Goal: Navigation & Orientation: Find specific page/section

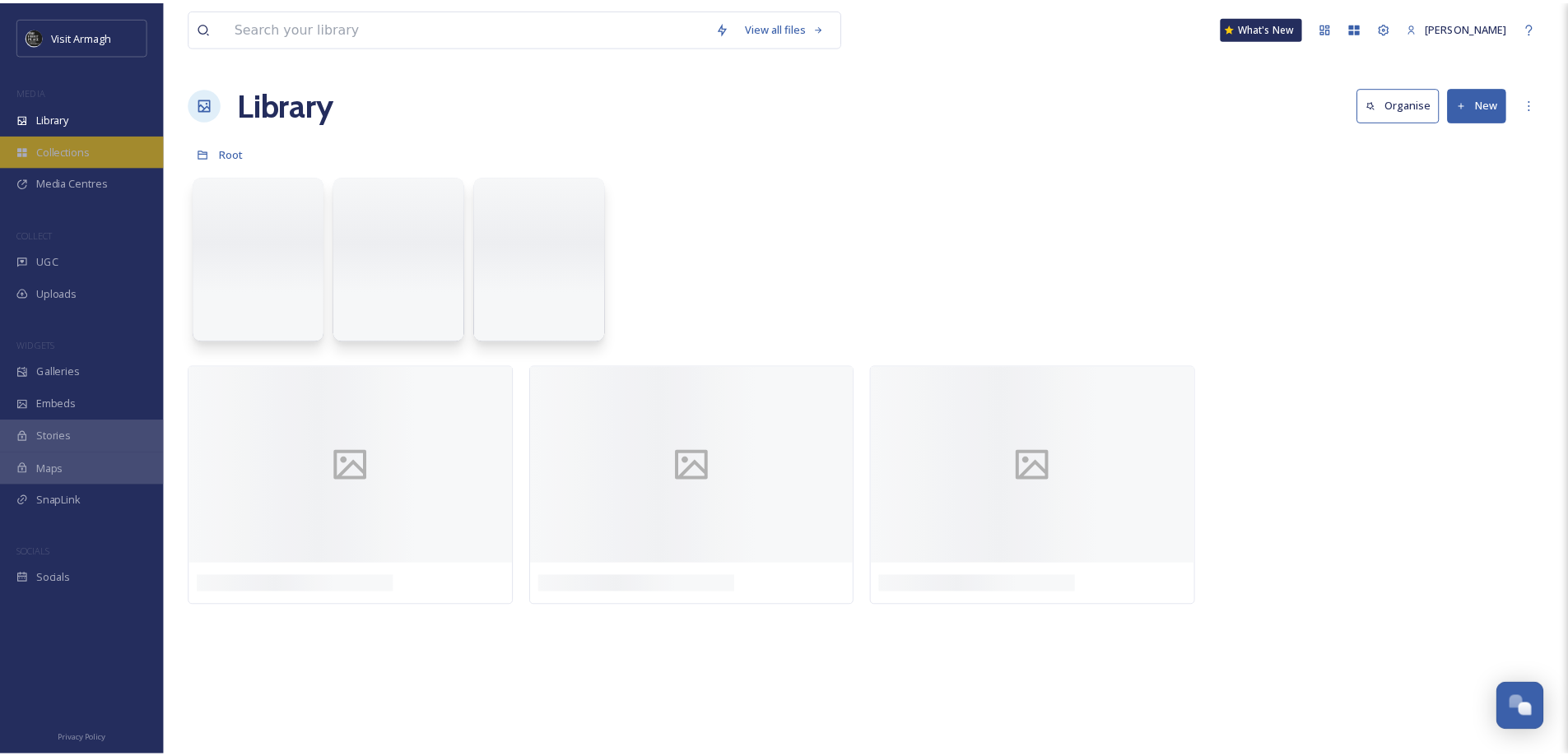
scroll to position [7136, 0]
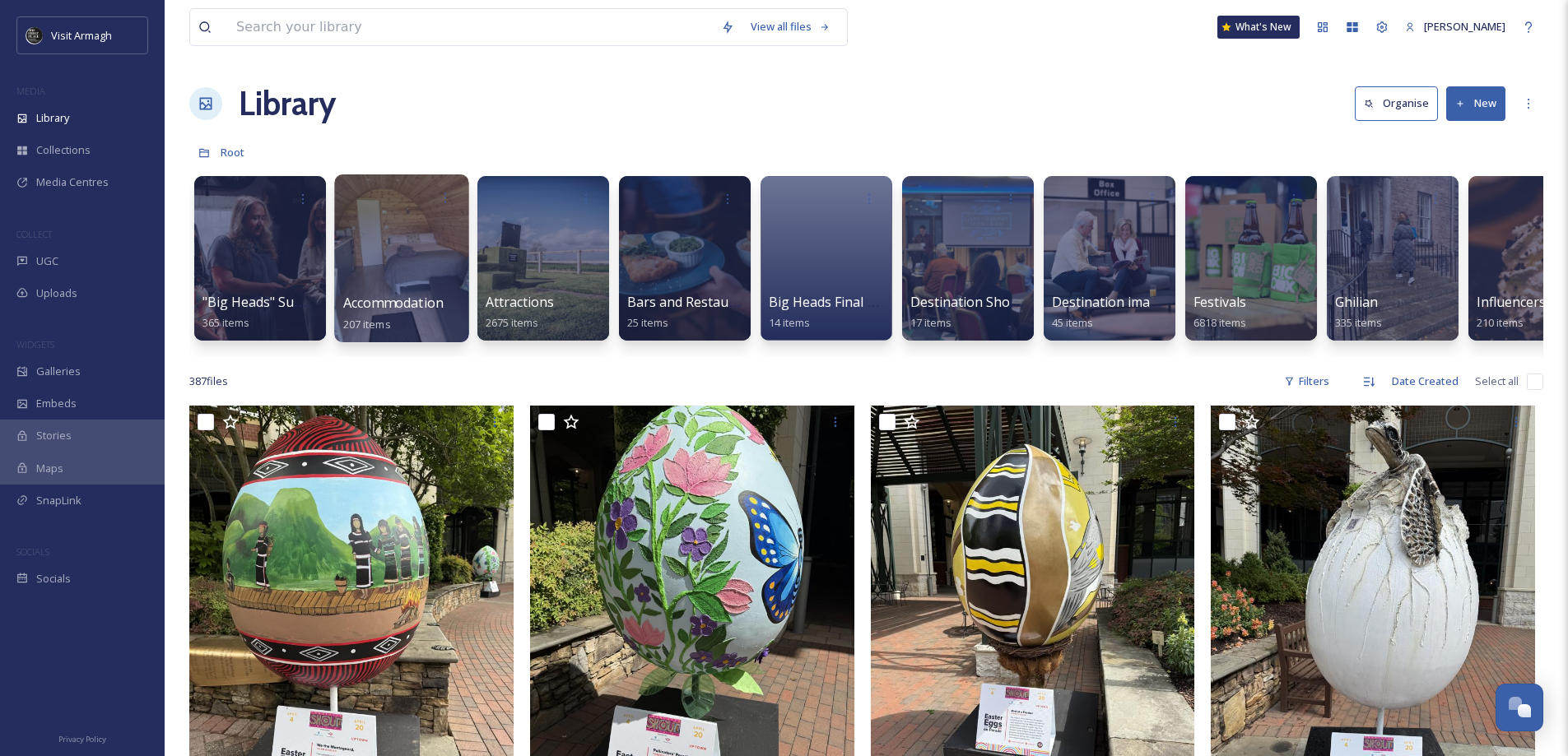
click at [402, 271] on div at bounding box center [401, 259] width 135 height 168
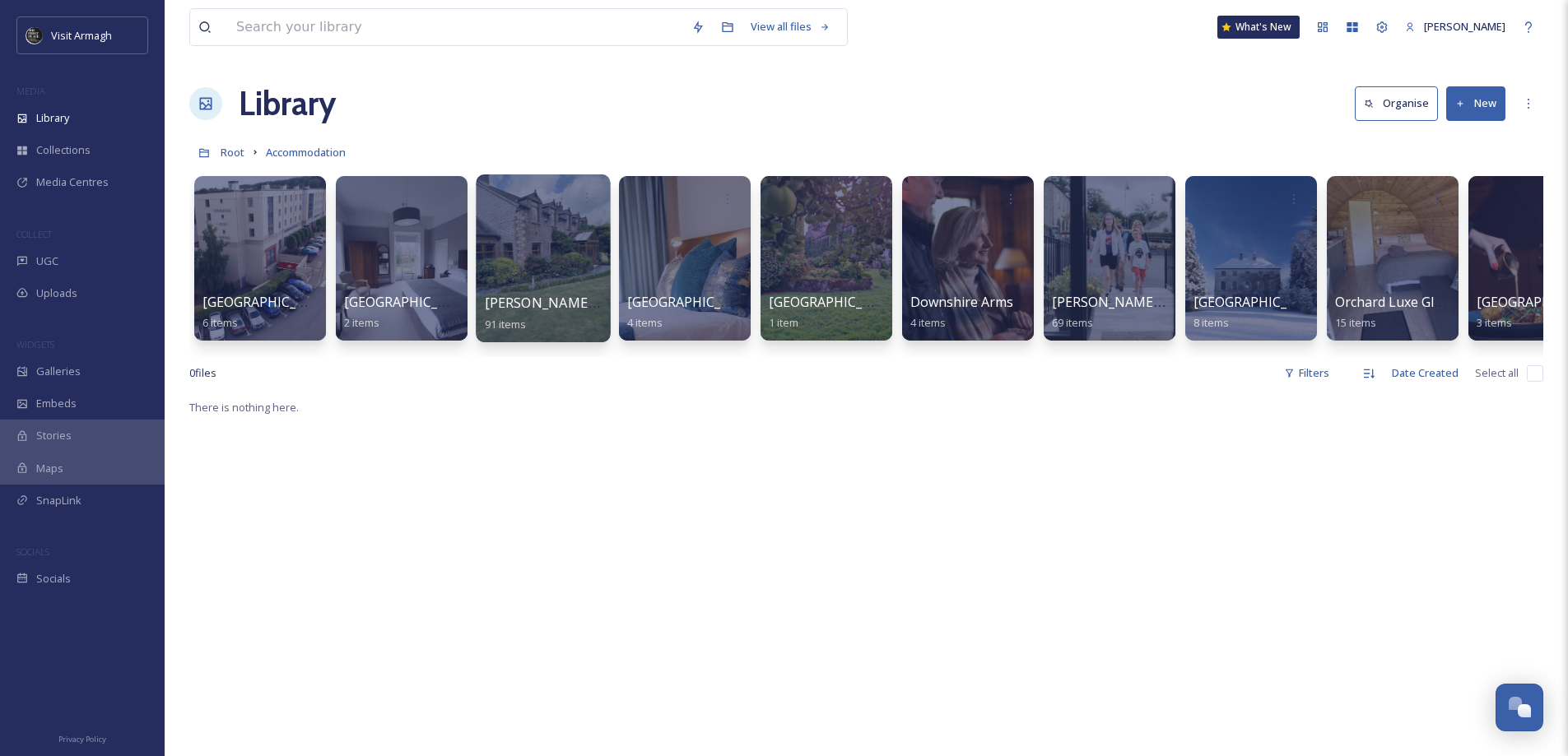
click at [518, 211] on div at bounding box center [543, 198] width 117 height 31
click at [554, 250] on div at bounding box center [542, 259] width 135 height 168
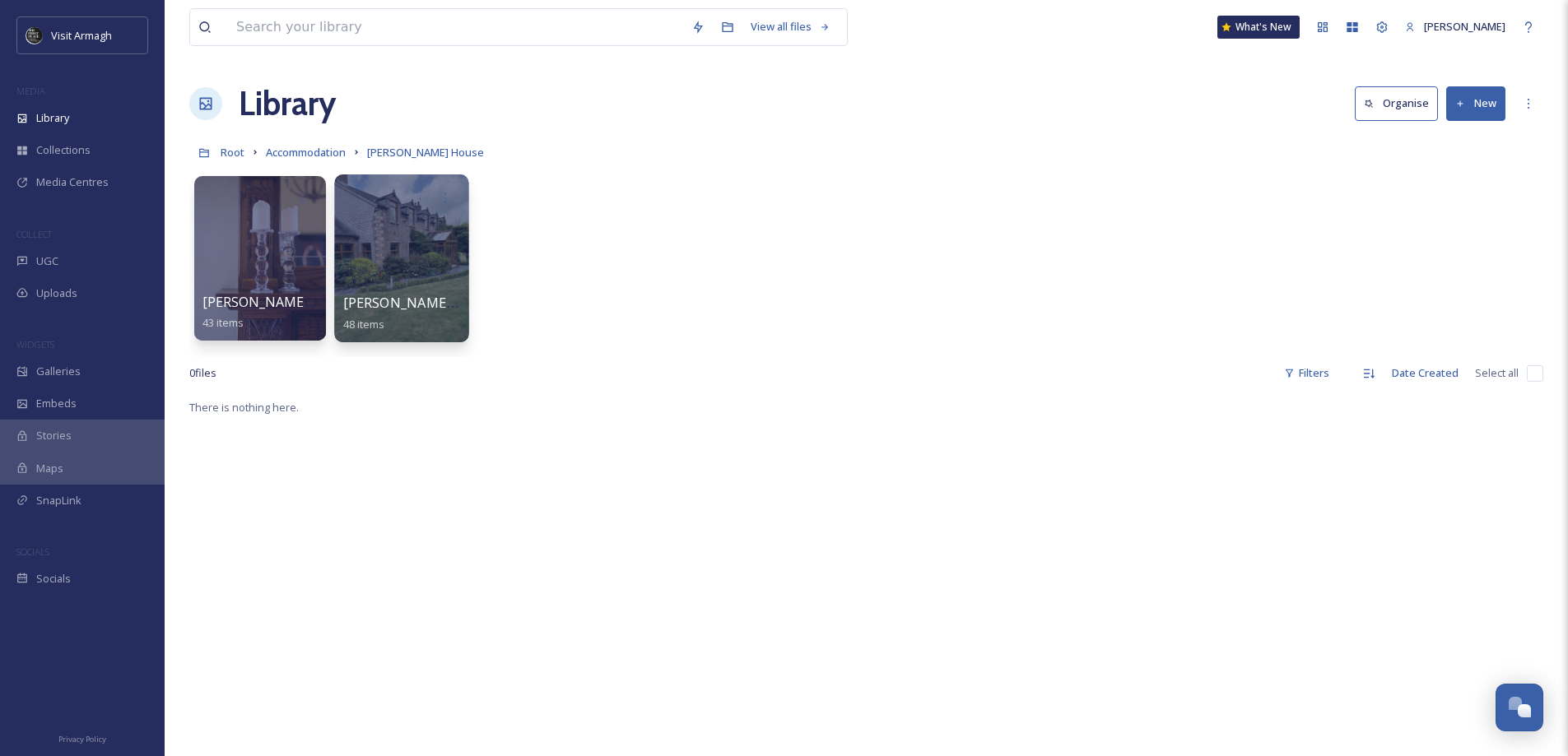
click at [406, 245] on div at bounding box center [401, 259] width 135 height 168
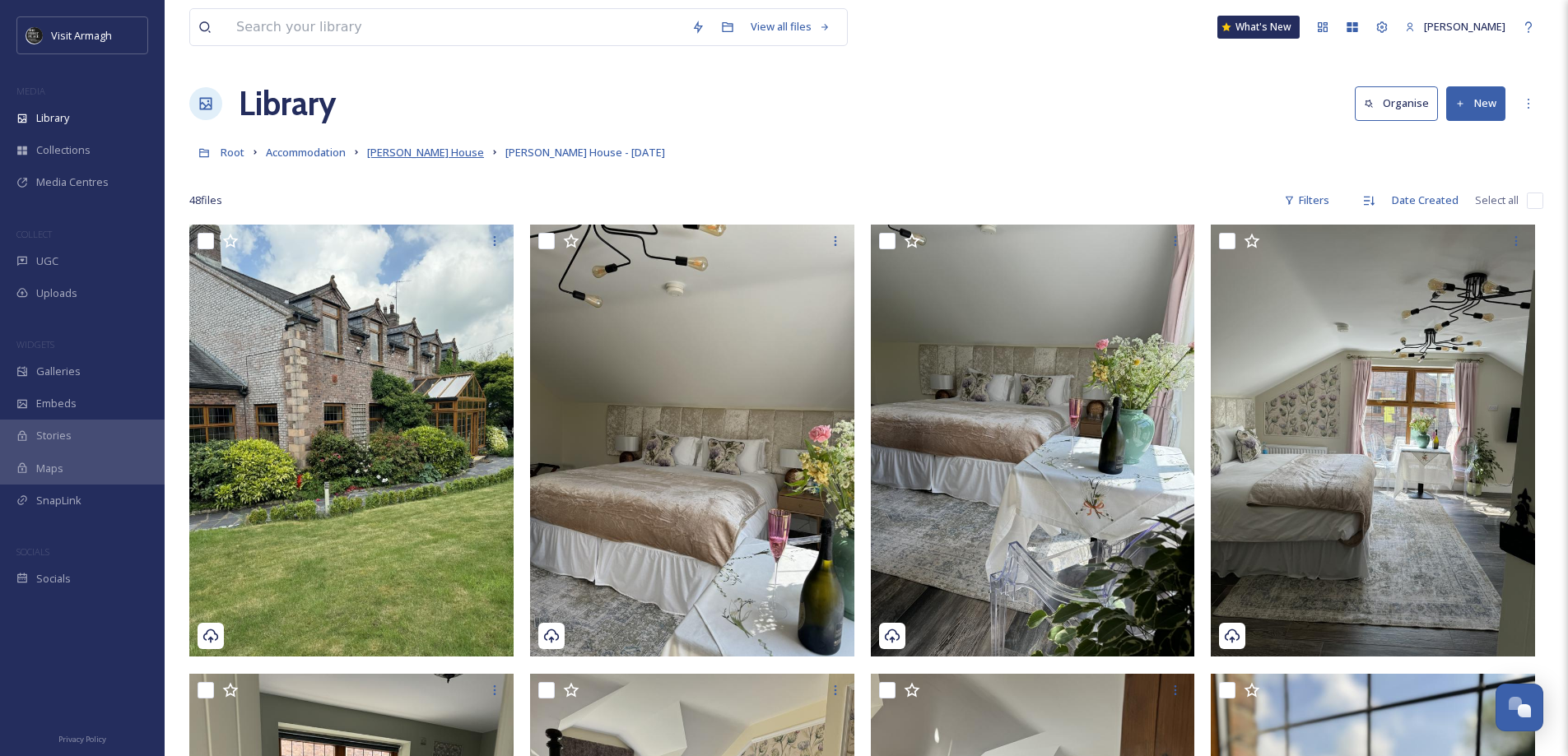
click at [425, 158] on span "[PERSON_NAME] House" at bounding box center [426, 153] width 117 height 15
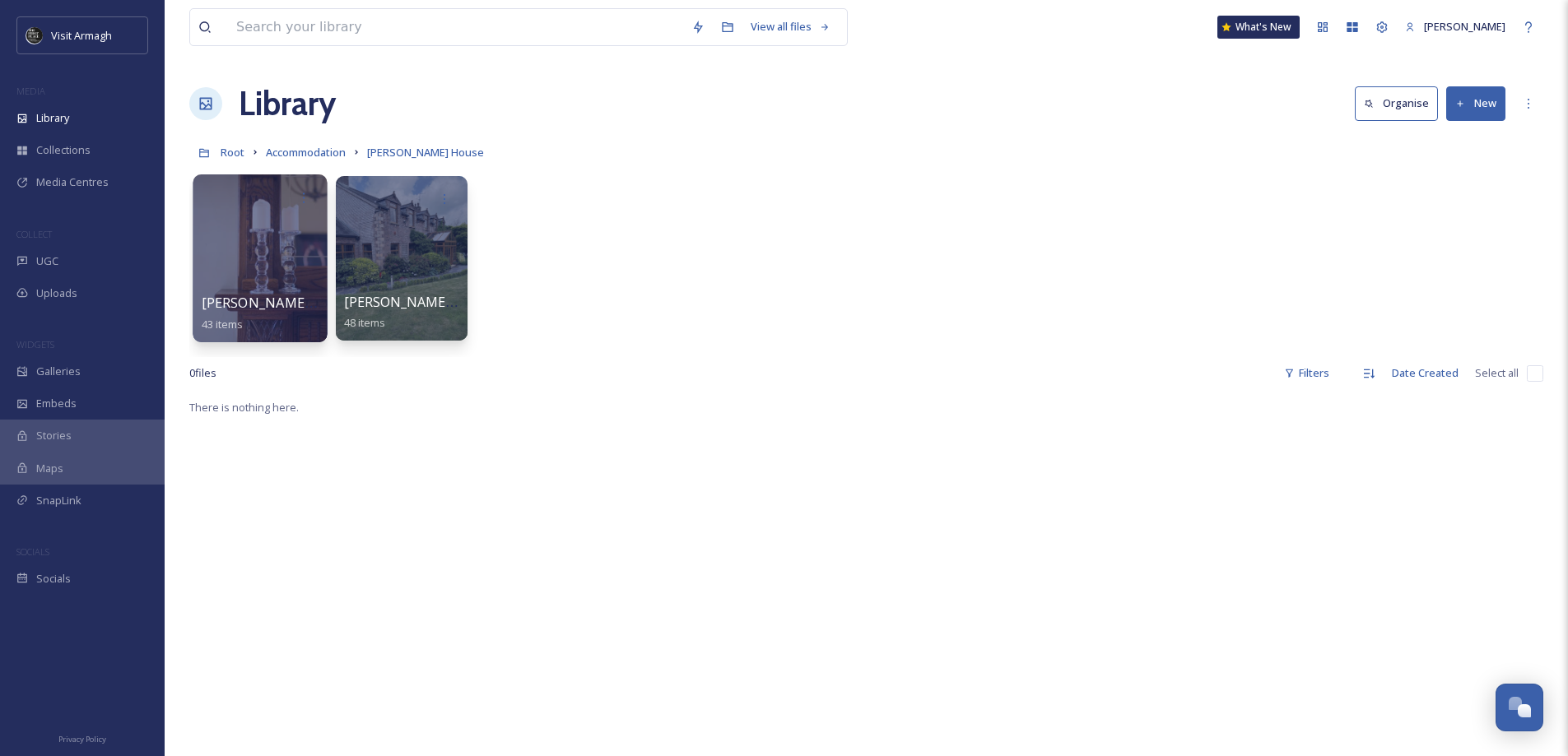
click at [261, 224] on div at bounding box center [260, 259] width 135 height 168
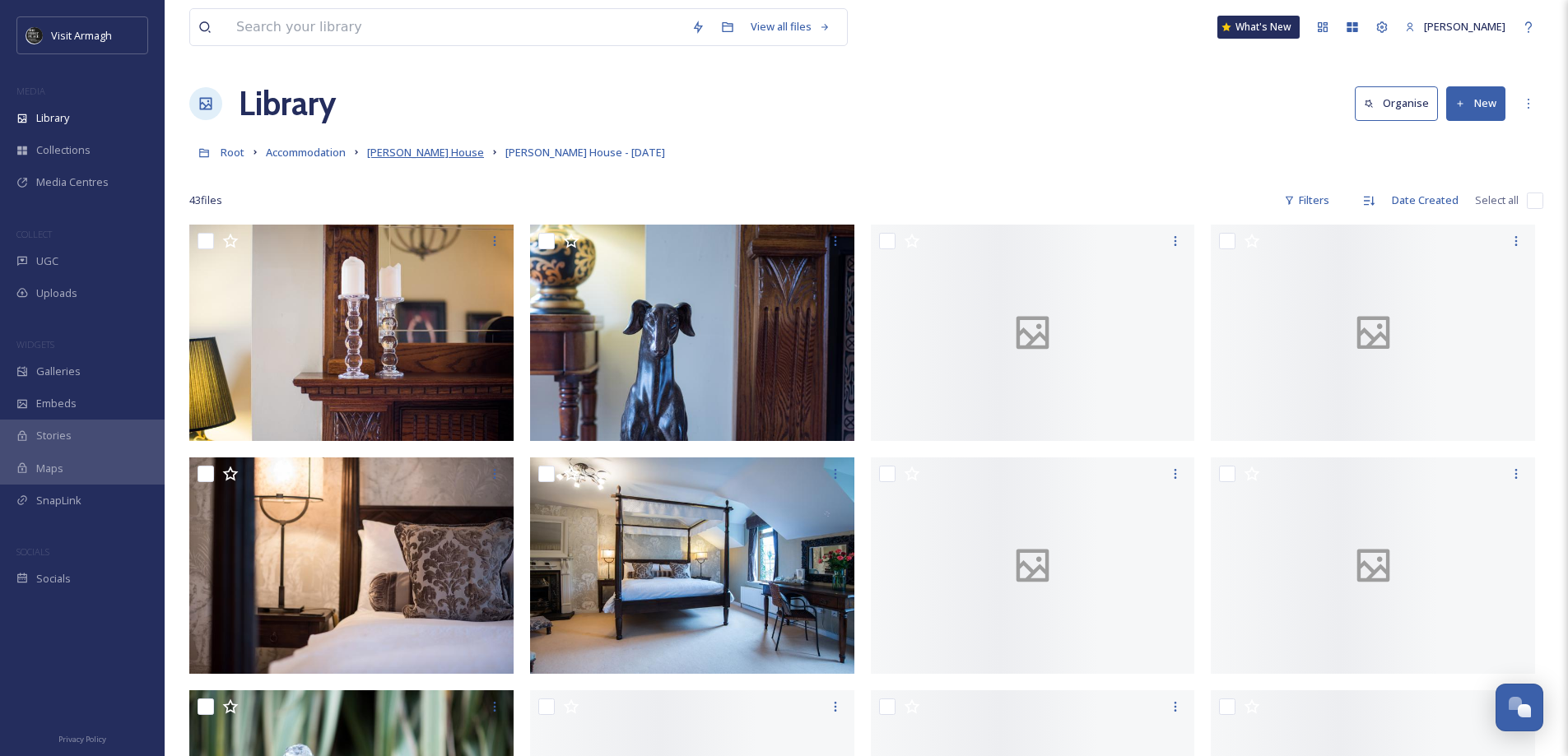
click at [410, 153] on span "[PERSON_NAME] House" at bounding box center [426, 153] width 117 height 15
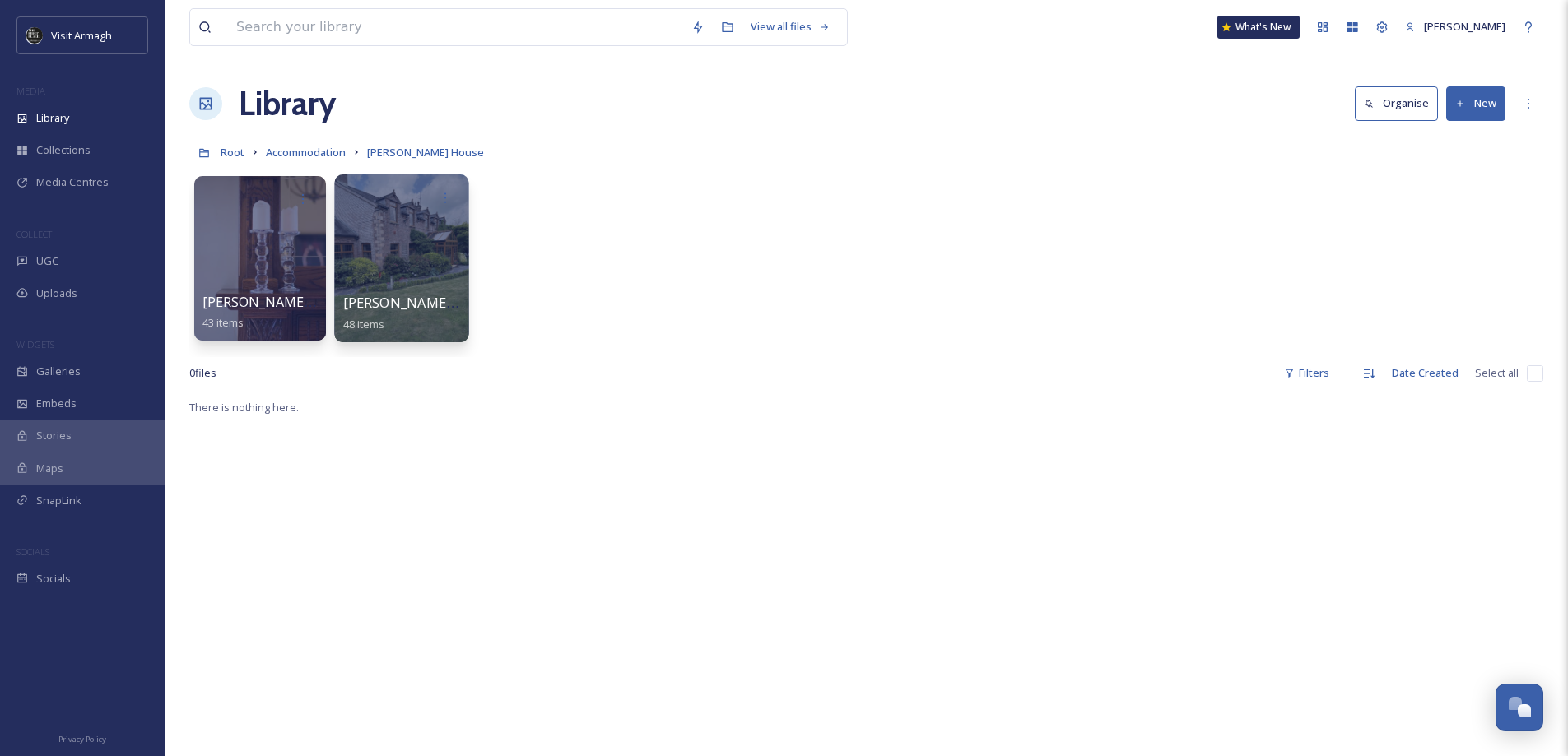
click at [383, 206] on div at bounding box center [402, 198] width 117 height 31
click at [389, 323] on div "[PERSON_NAME] House - [DATE] 48 items" at bounding box center [402, 313] width 117 height 41
click at [411, 153] on span "[PERSON_NAME] House" at bounding box center [426, 153] width 117 height 15
click at [402, 243] on div at bounding box center [401, 259] width 135 height 168
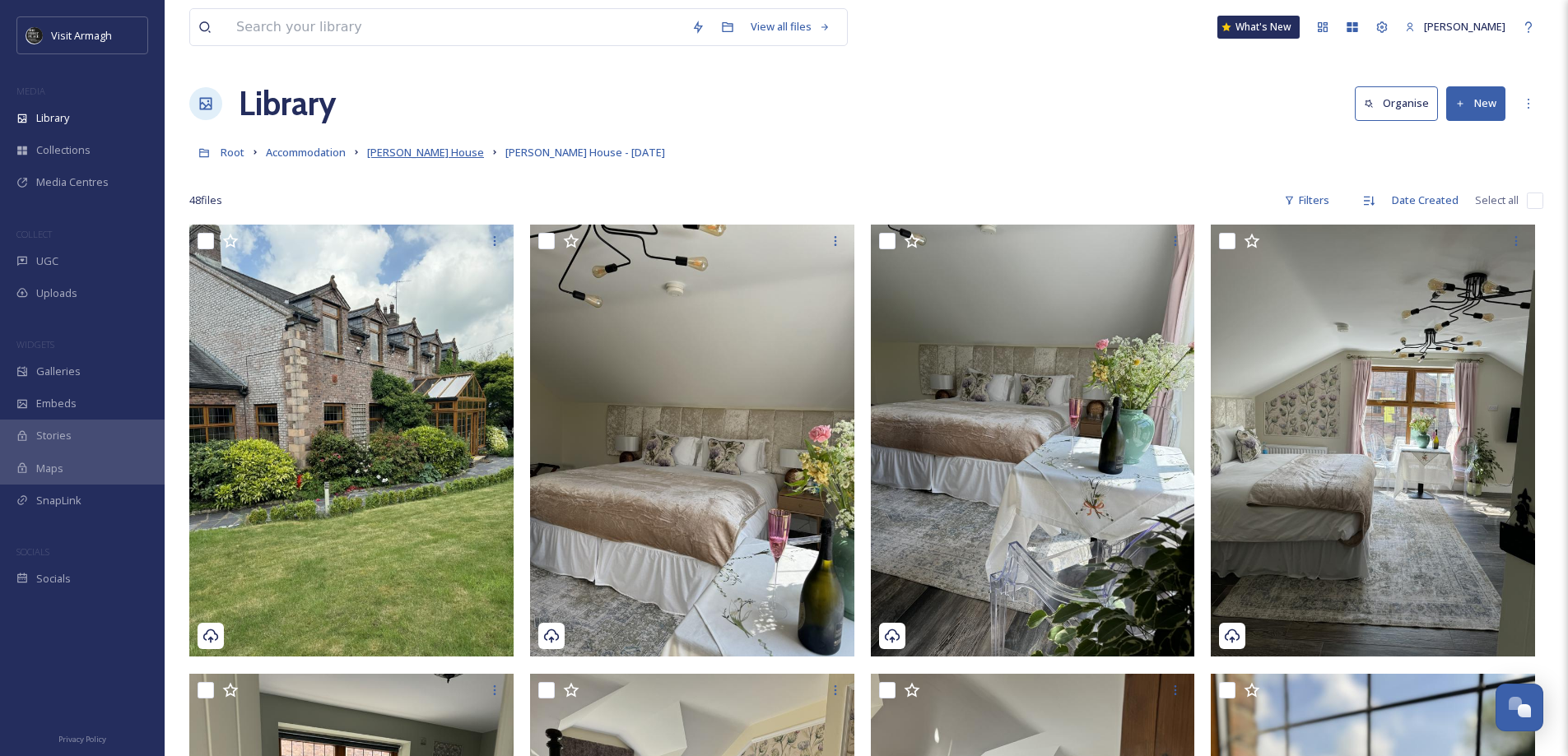
click at [388, 151] on span "[PERSON_NAME] House" at bounding box center [426, 153] width 117 height 15
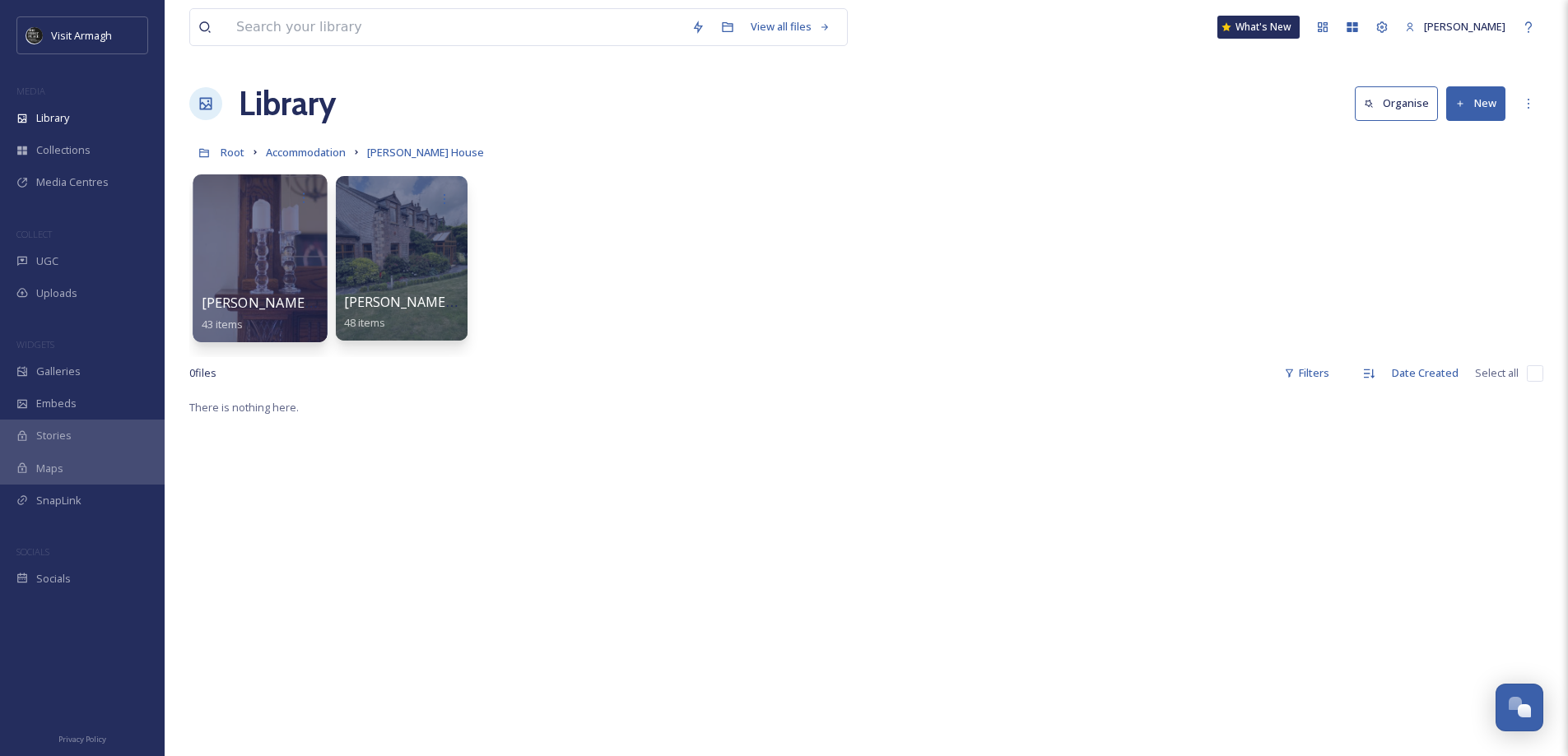
click at [273, 193] on div at bounding box center [260, 198] width 117 height 31
click at [257, 264] on div at bounding box center [260, 259] width 135 height 168
